Goal: Task Accomplishment & Management: Manage account settings

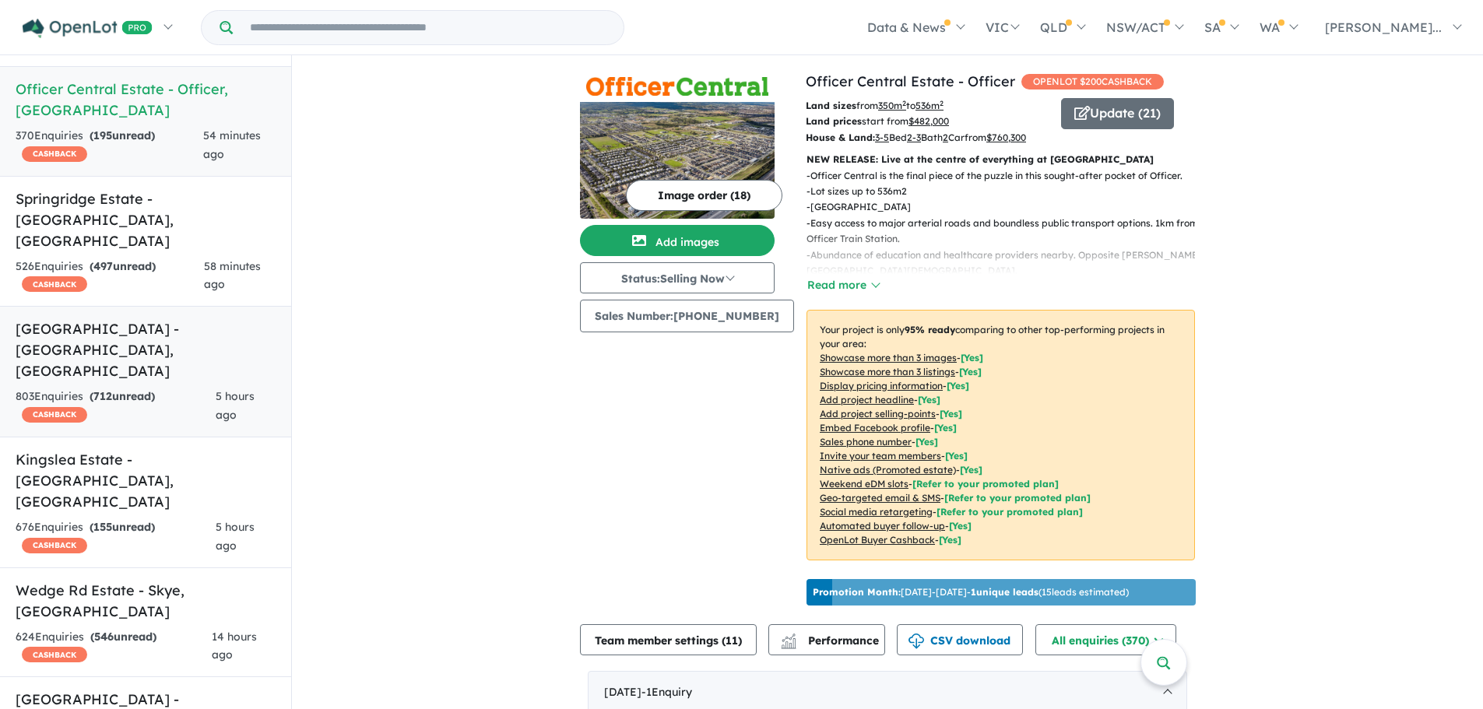
scroll to position [78, 0]
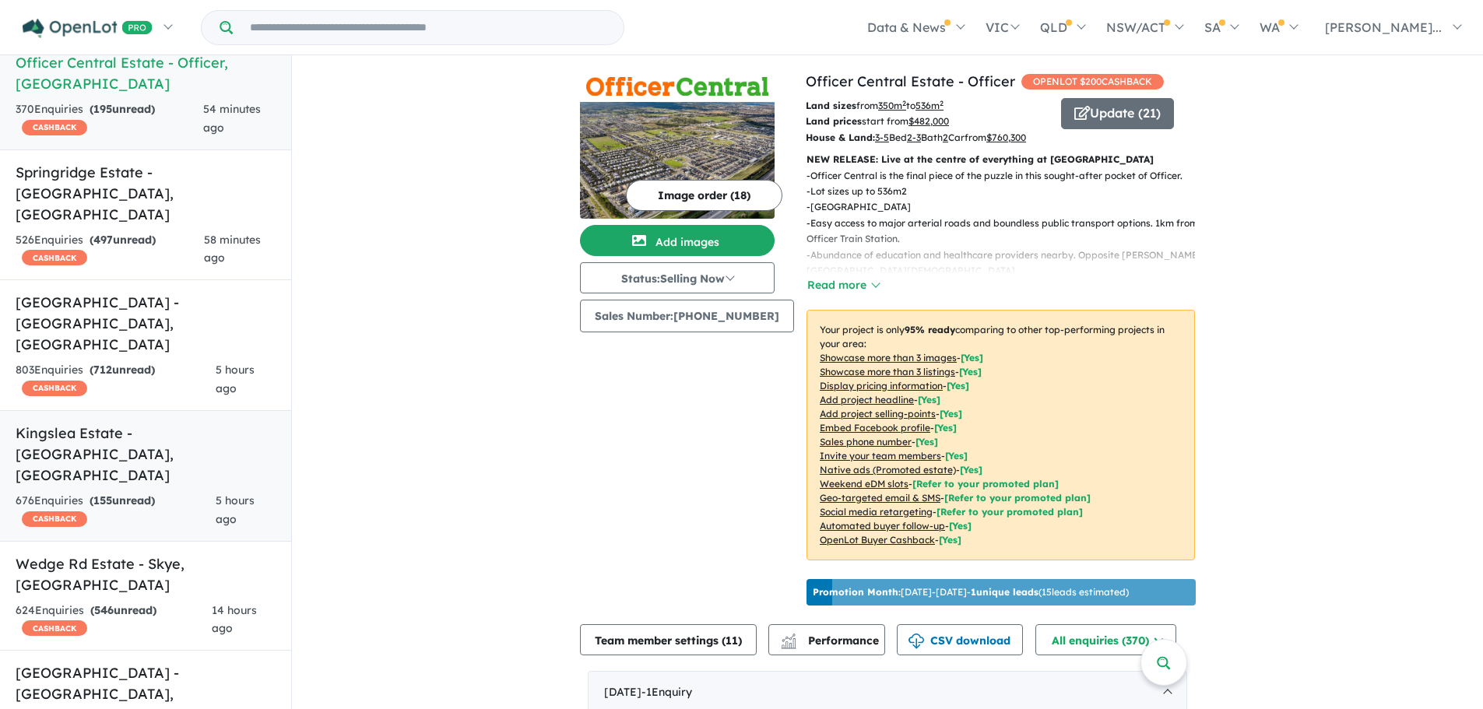
click at [182, 423] on h5 "Kingslea Estate - Broadmeadows , VIC" at bounding box center [146, 454] width 260 height 63
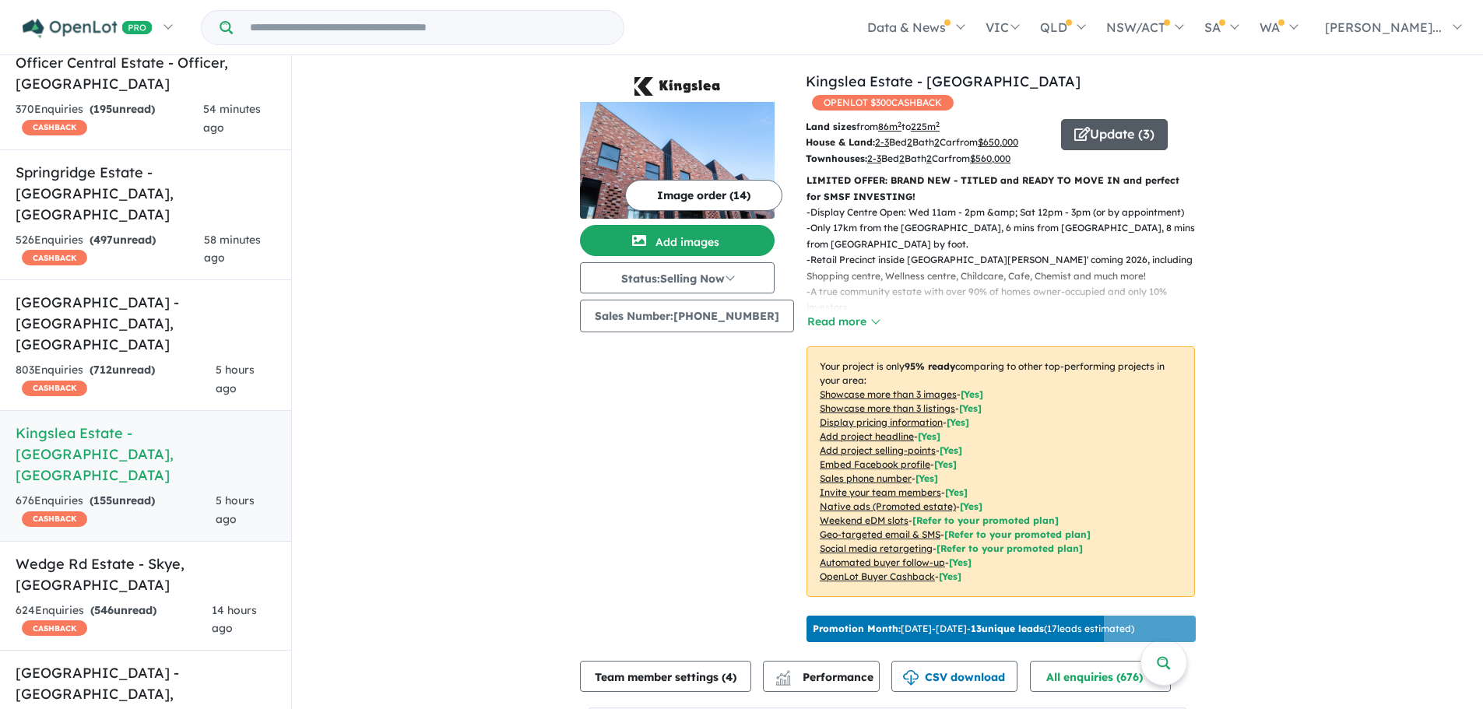
click at [1108, 119] on button "Update ( 3 )" at bounding box center [1114, 134] width 107 height 31
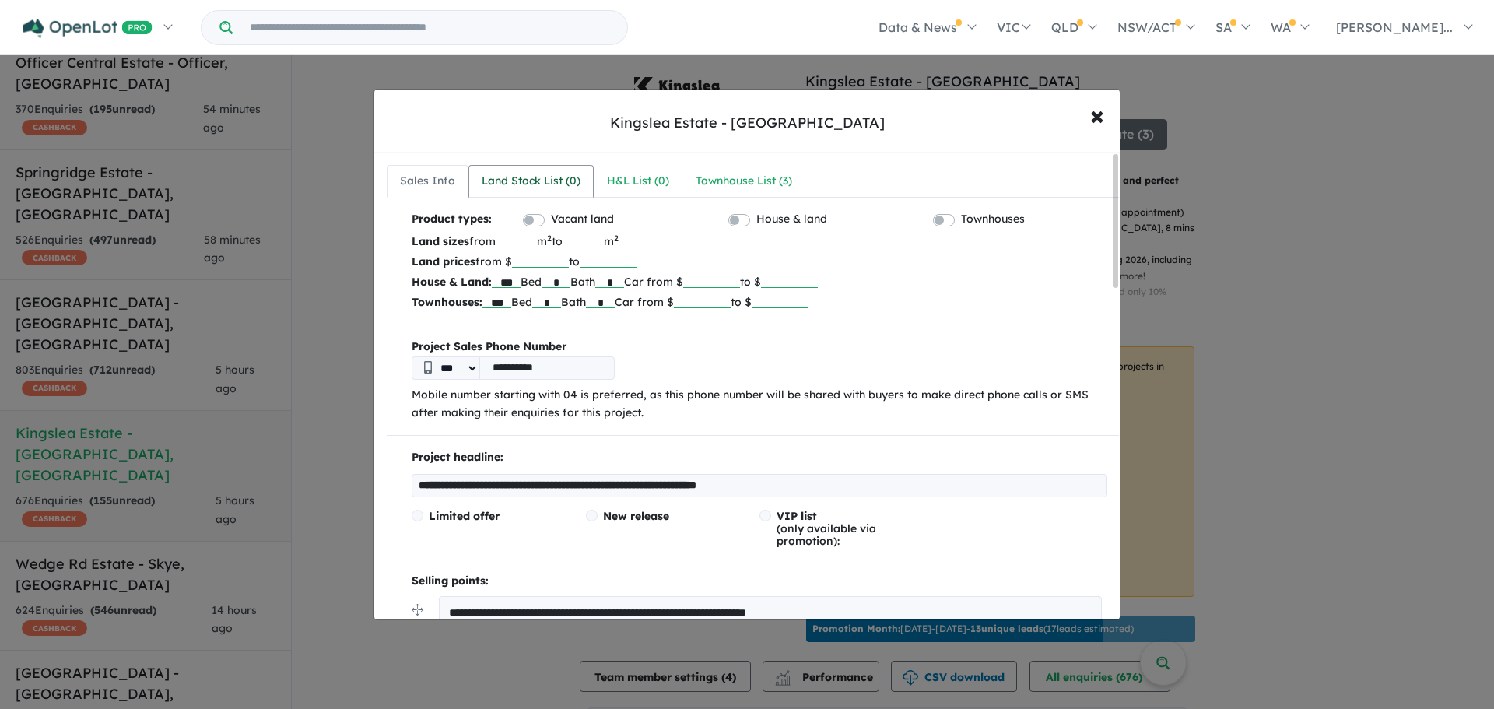
click at [520, 184] on div "Land Stock List ( 0 )" at bounding box center [531, 181] width 99 height 19
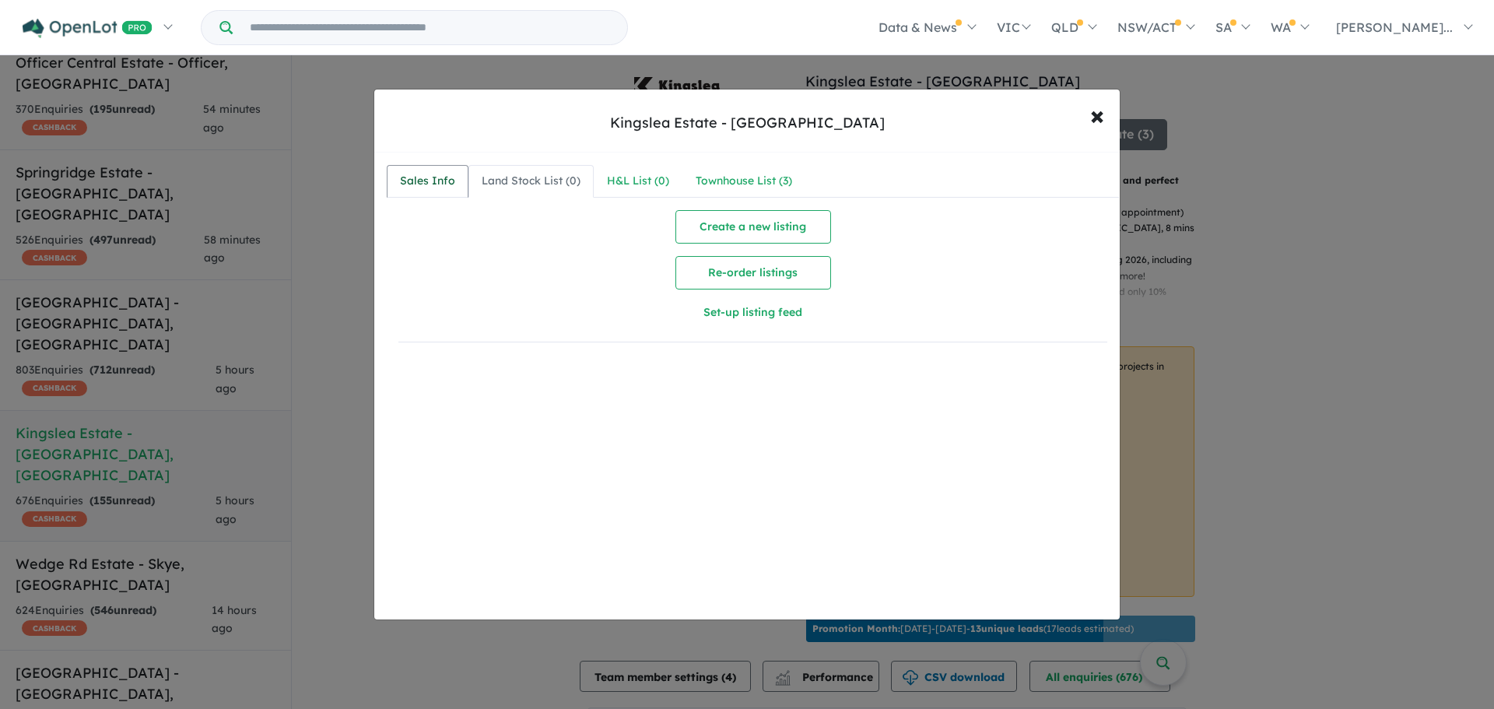
click at [416, 178] on div "Sales Info" at bounding box center [427, 181] width 55 height 19
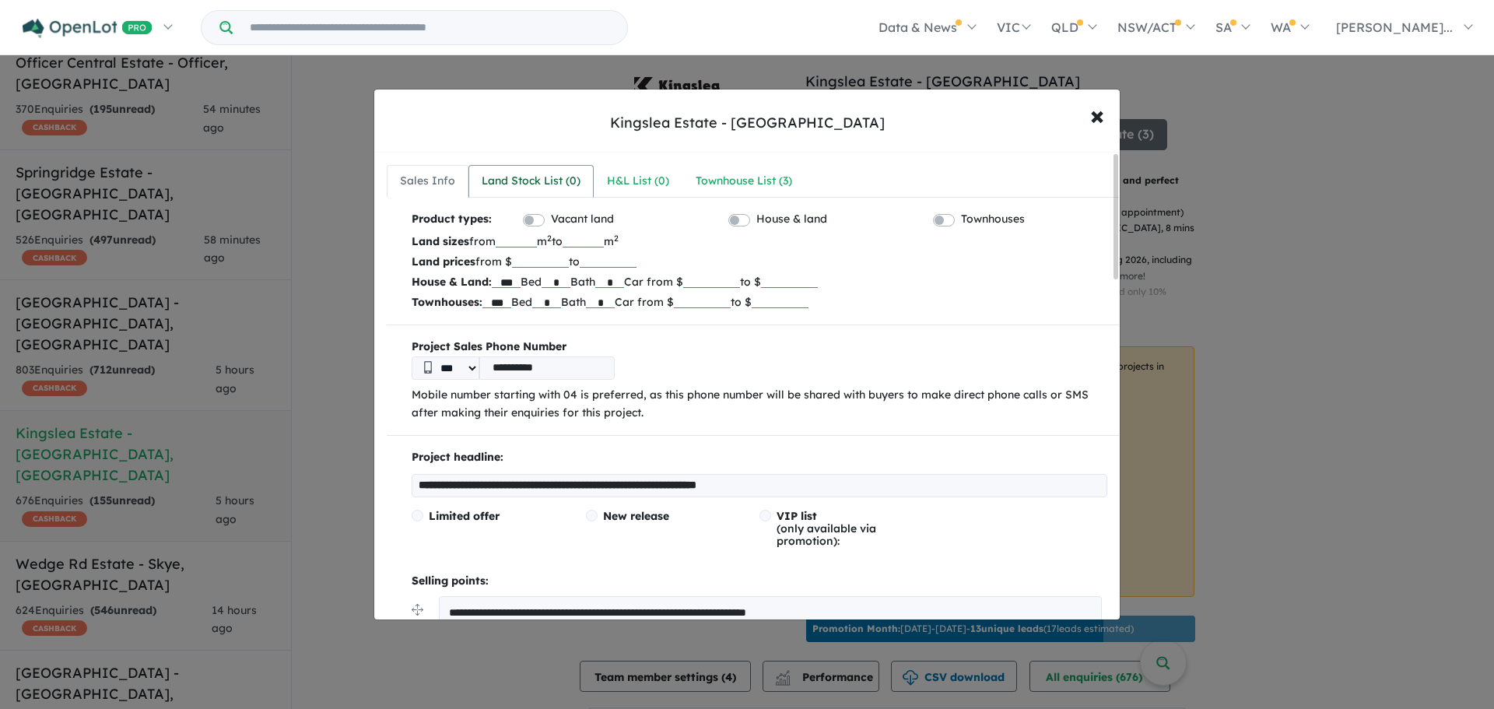
click at [469, 181] on link "Land Stock List ( 0 )" at bounding box center [531, 181] width 125 height 33
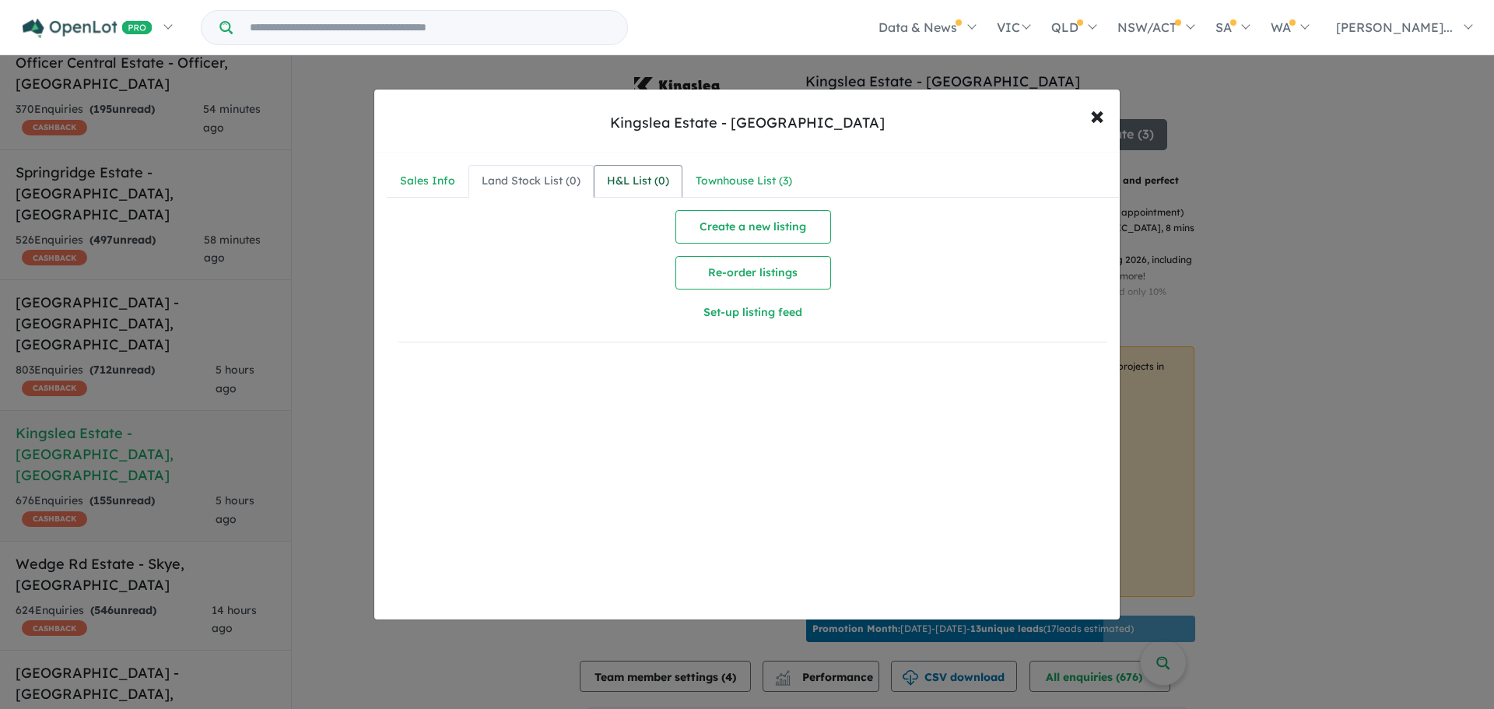
click at [636, 174] on div "H&L List ( 0 )" at bounding box center [638, 181] width 62 height 19
click at [751, 169] on link "Townhouse List ( 3 )" at bounding box center [744, 181] width 123 height 33
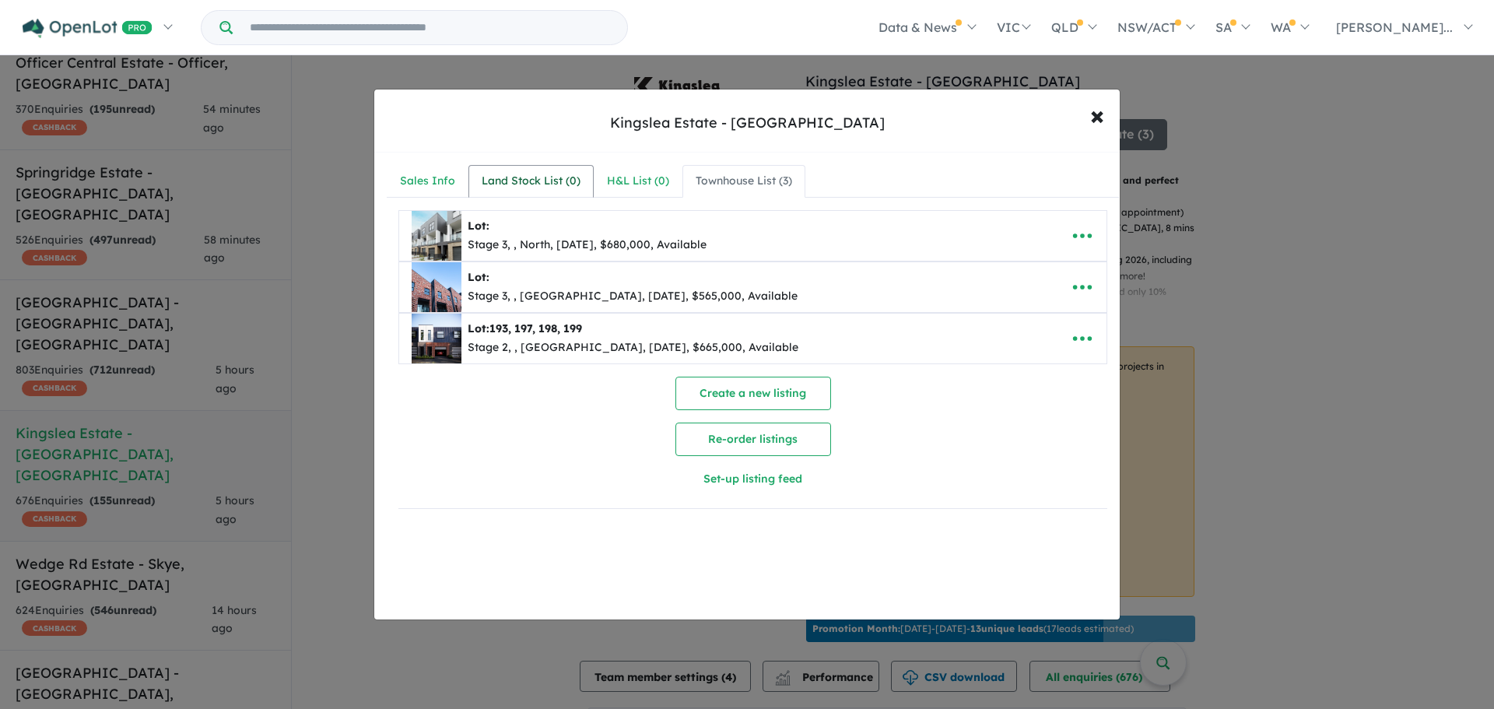
click at [508, 182] on div "Land Stock List ( 0 )" at bounding box center [531, 181] width 99 height 19
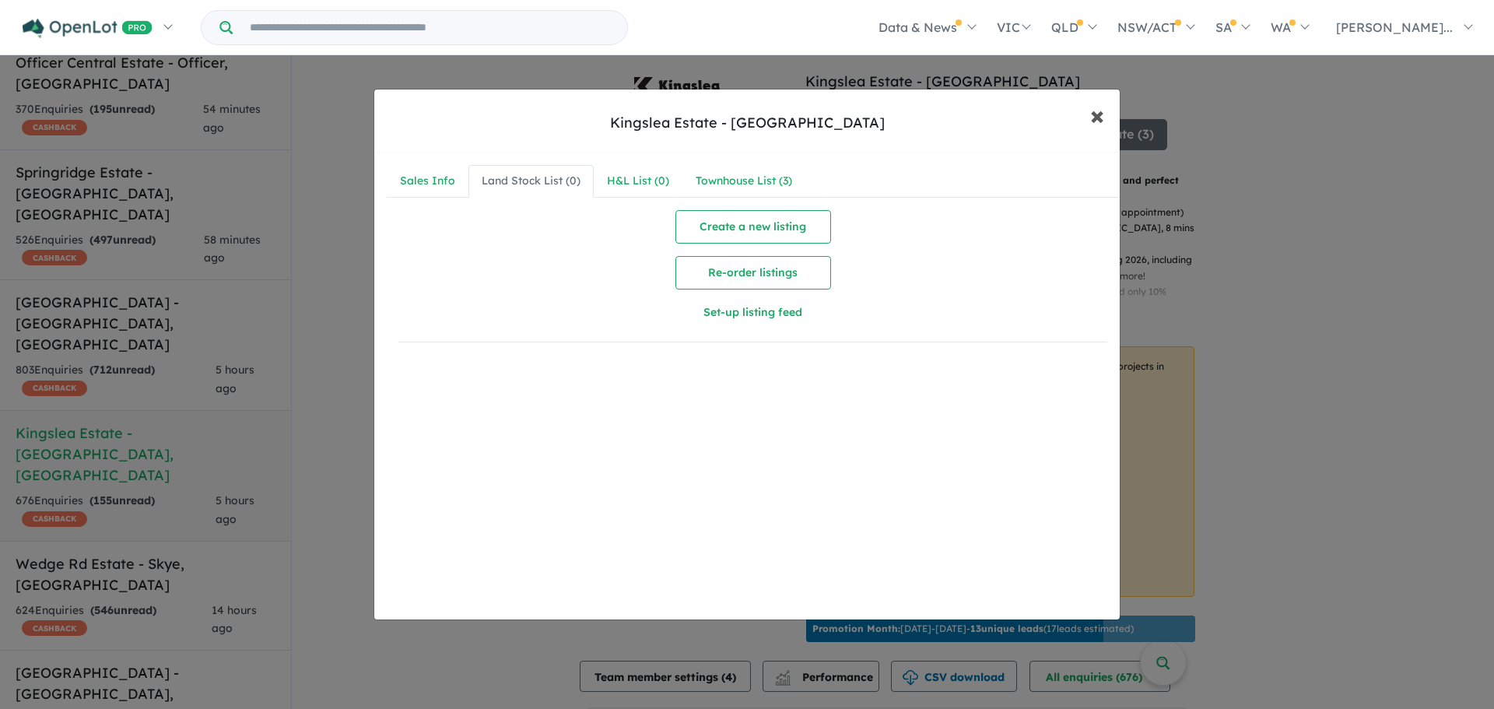
click at [1098, 121] on span "×" at bounding box center [1097, 114] width 14 height 33
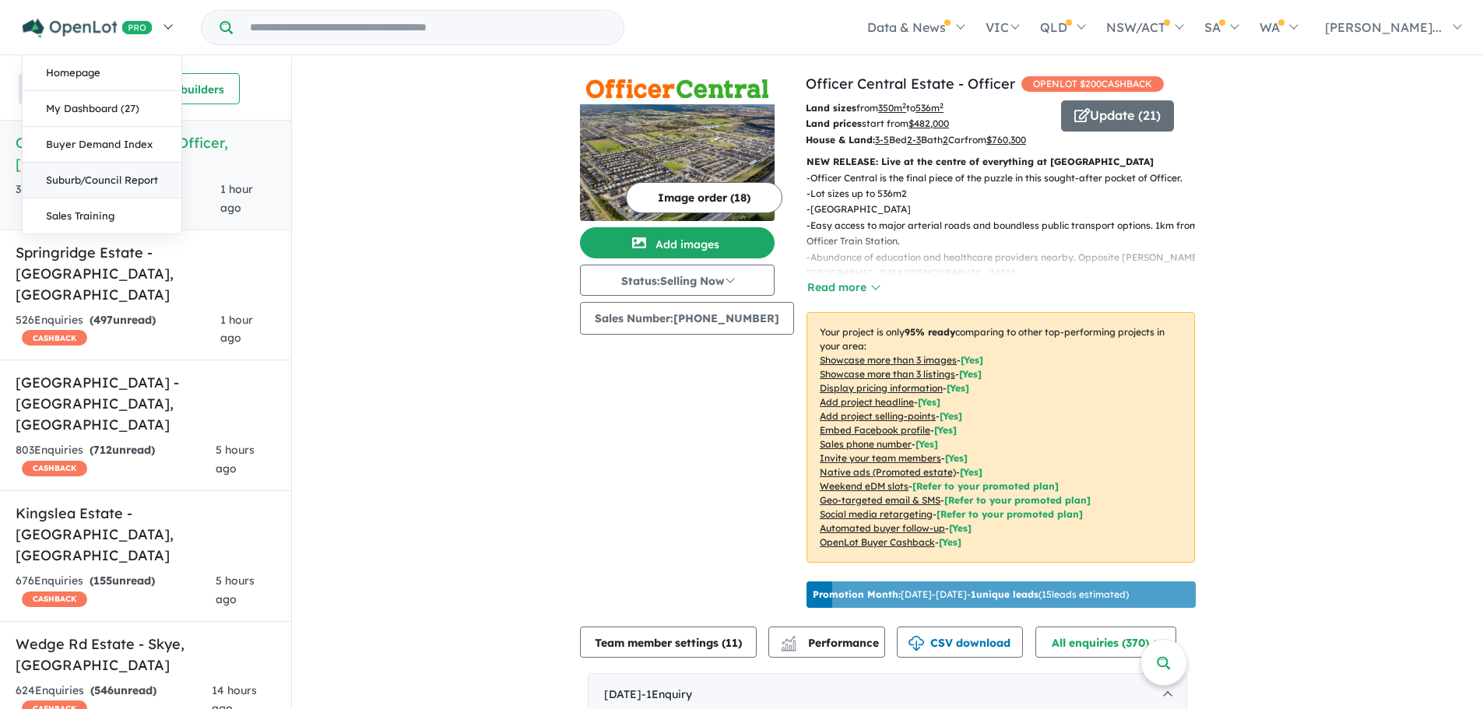
click at [115, 179] on link "Suburb/Council Report" at bounding box center [102, 181] width 159 height 36
